Goal: Transaction & Acquisition: Purchase product/service

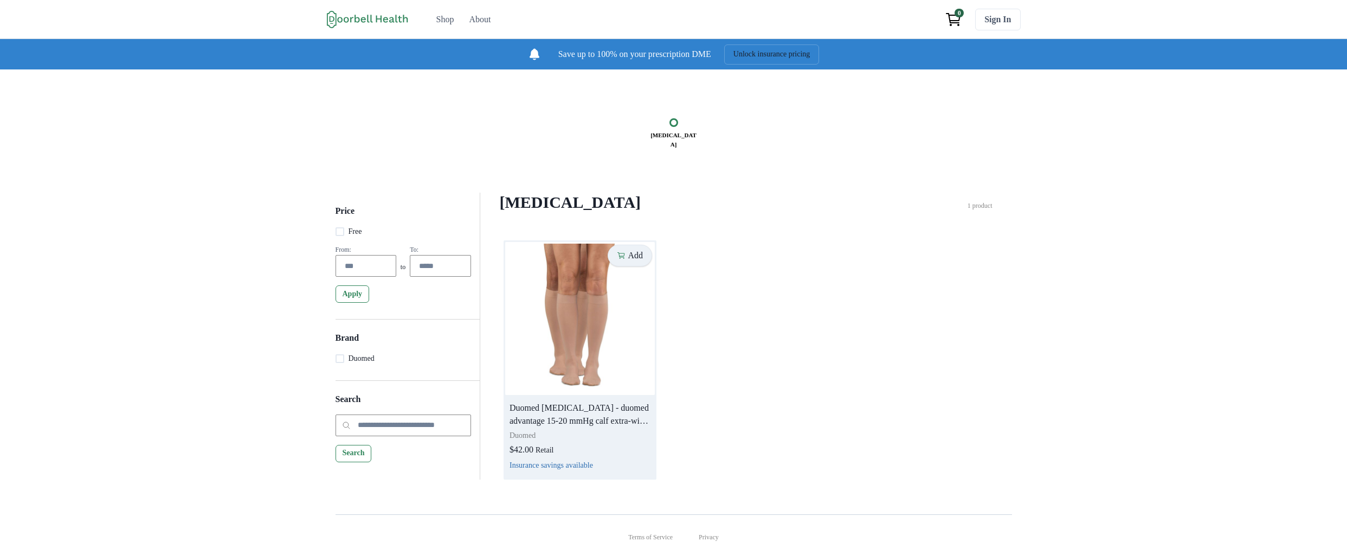
click at [634, 260] on p "Add" at bounding box center [635, 255] width 15 height 10
drag, startPoint x: 926, startPoint y: 313, endPoint x: 1059, endPoint y: 158, distance: 204.2
click at [928, 314] on div "Add Duomed Compression Stockings - duomed advantage 15-20 mmHg calf extra-wide …" at bounding box center [746, 359] width 485 height 239
click at [627, 266] on button "Add" at bounding box center [630, 256] width 44 height 22
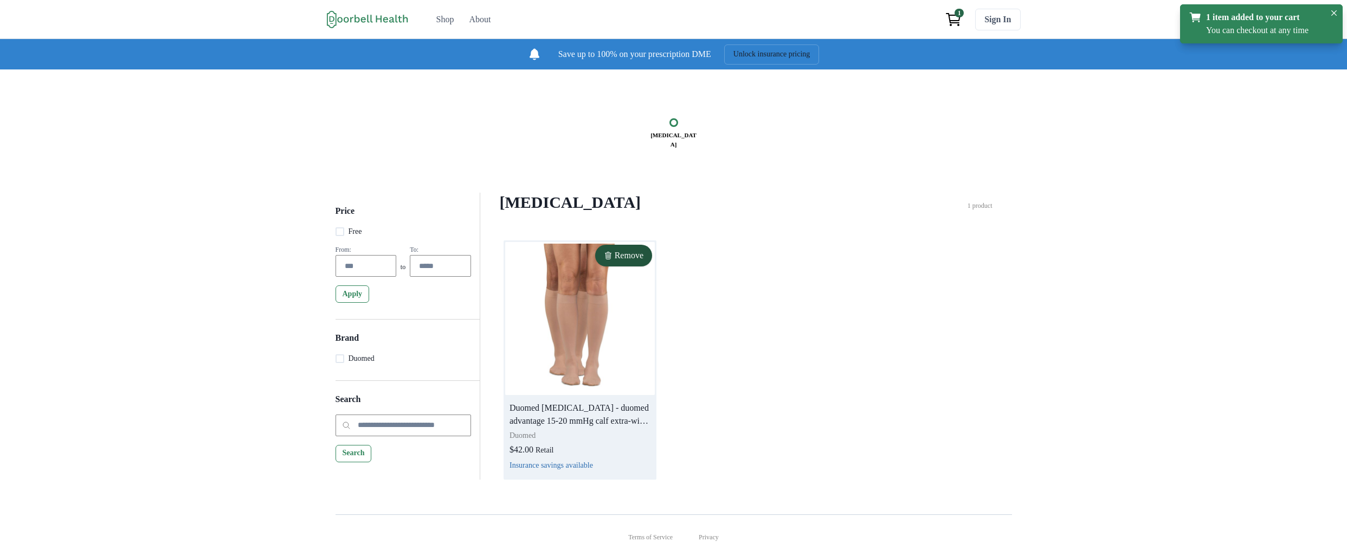
click at [616, 309] on img at bounding box center [580, 318] width 150 height 153
click at [621, 344] on img at bounding box center [580, 318] width 150 height 153
click at [576, 395] on img at bounding box center [580, 318] width 150 height 153
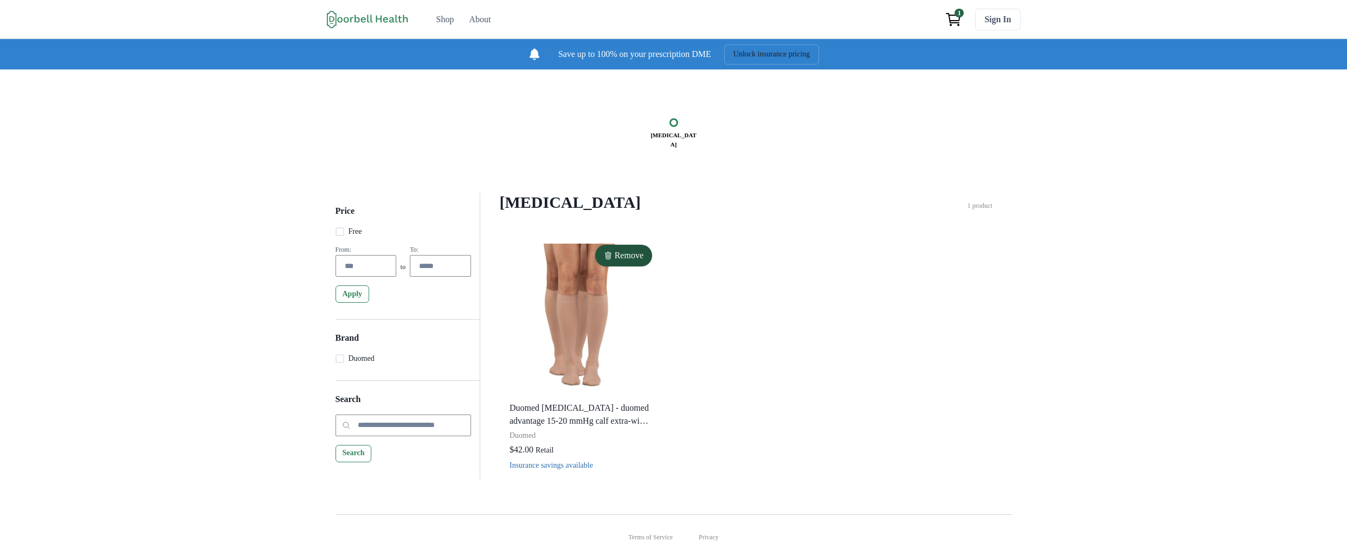
click at [775, 382] on div "Remove Duomed Compression Stockings - duomed advantage 15-20 mmHg calf extra-wi…" at bounding box center [746, 359] width 485 height 239
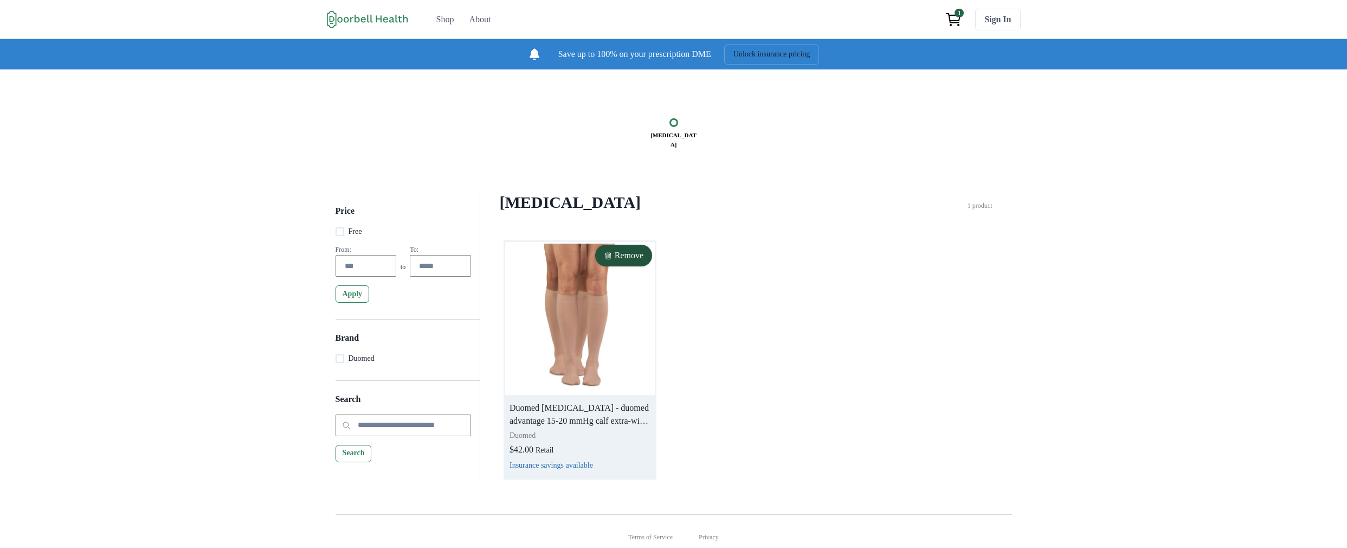
click at [569, 328] on img at bounding box center [580, 318] width 150 height 153
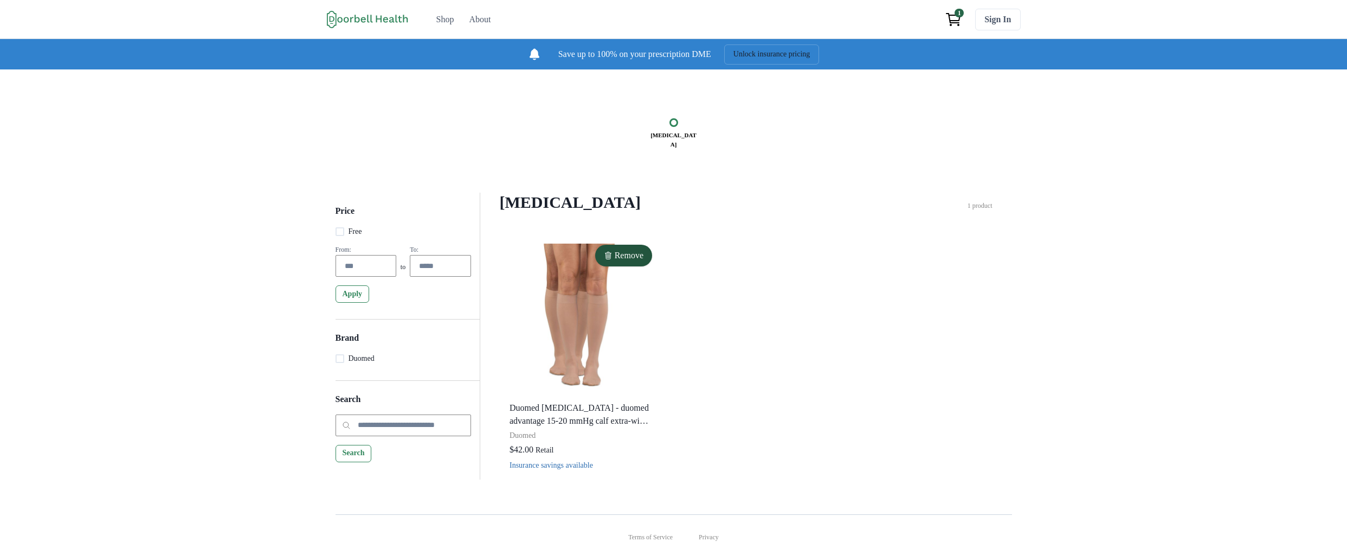
click at [569, 328] on img at bounding box center [580, 318] width 150 height 153
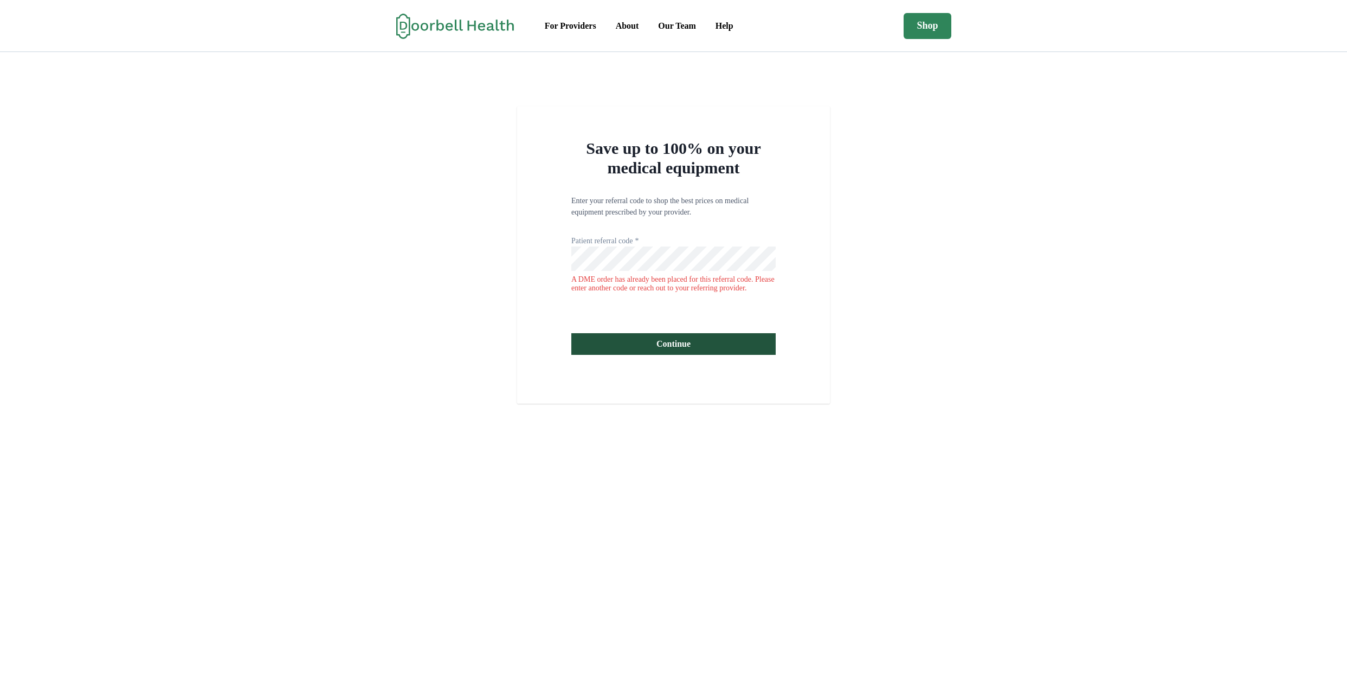
click at [706, 293] on div "A DME order has already been placed for this referral code. Please enter anothe…" at bounding box center [673, 283] width 204 height 17
click at [749, 218] on p "Enter your referral code to shop the best prices on medical equipment prescribe…" at bounding box center [673, 206] width 204 height 23
drag, startPoint x: 754, startPoint y: 254, endPoint x: 755, endPoint y: 213, distance: 40.7
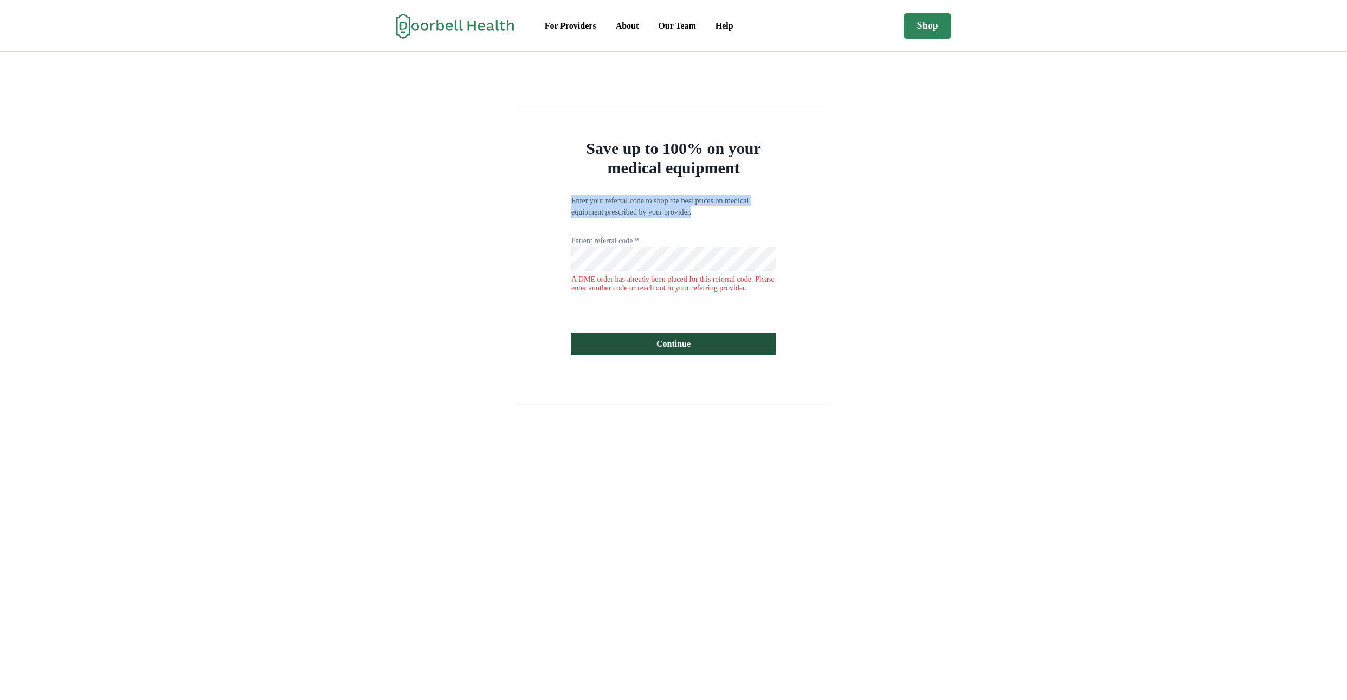
click at [755, 214] on div "Save up to 100% on your medical equipment Enter your referral code to shop the …" at bounding box center [673, 255] width 313 height 298
click at [755, 213] on div "Save up to 100% on your medical equipment Enter your referral code to shop the …" at bounding box center [673, 255] width 313 height 298
drag, startPoint x: 756, startPoint y: 278, endPoint x: 772, endPoint y: 184, distance: 94.6
click at [771, 185] on div "Save up to 100% on your medical equipment Enter your referral code to shop the …" at bounding box center [673, 255] width 313 height 298
click at [772, 178] on h2 "Save up to 100% on your medical equipment" at bounding box center [673, 158] width 204 height 39
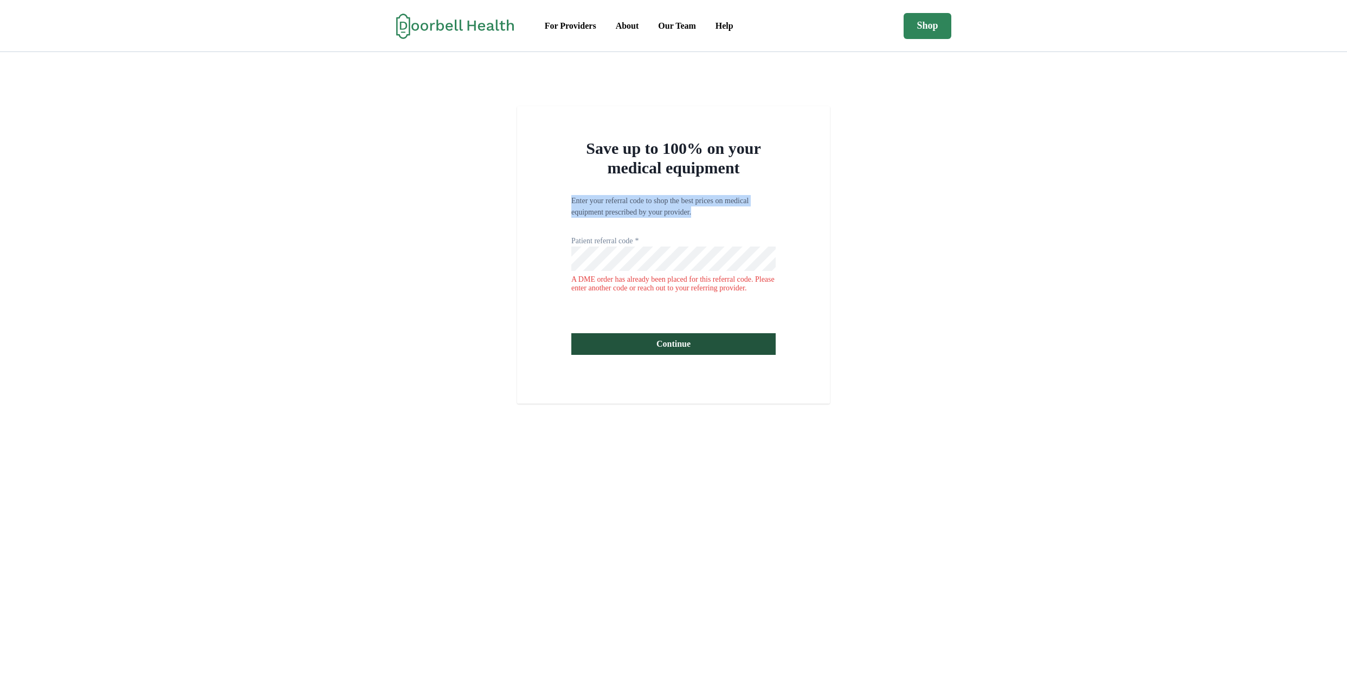
drag, startPoint x: 747, startPoint y: 248, endPoint x: 751, endPoint y: 188, distance: 60.9
click at [751, 190] on div "Save up to 100% on your medical equipment Enter your referral code to shop the …" at bounding box center [673, 255] width 313 height 298
click at [751, 178] on h2 "Save up to 100% on your medical equipment" at bounding box center [673, 158] width 204 height 39
click at [744, 314] on form "Enter your referral code to shop the best prices on medical equipment prescribe…" at bounding box center [673, 283] width 204 height 176
click at [777, 359] on div "Save up to 100% on your medical equipment Enter your referral code to shop the …" at bounding box center [673, 255] width 313 height 298
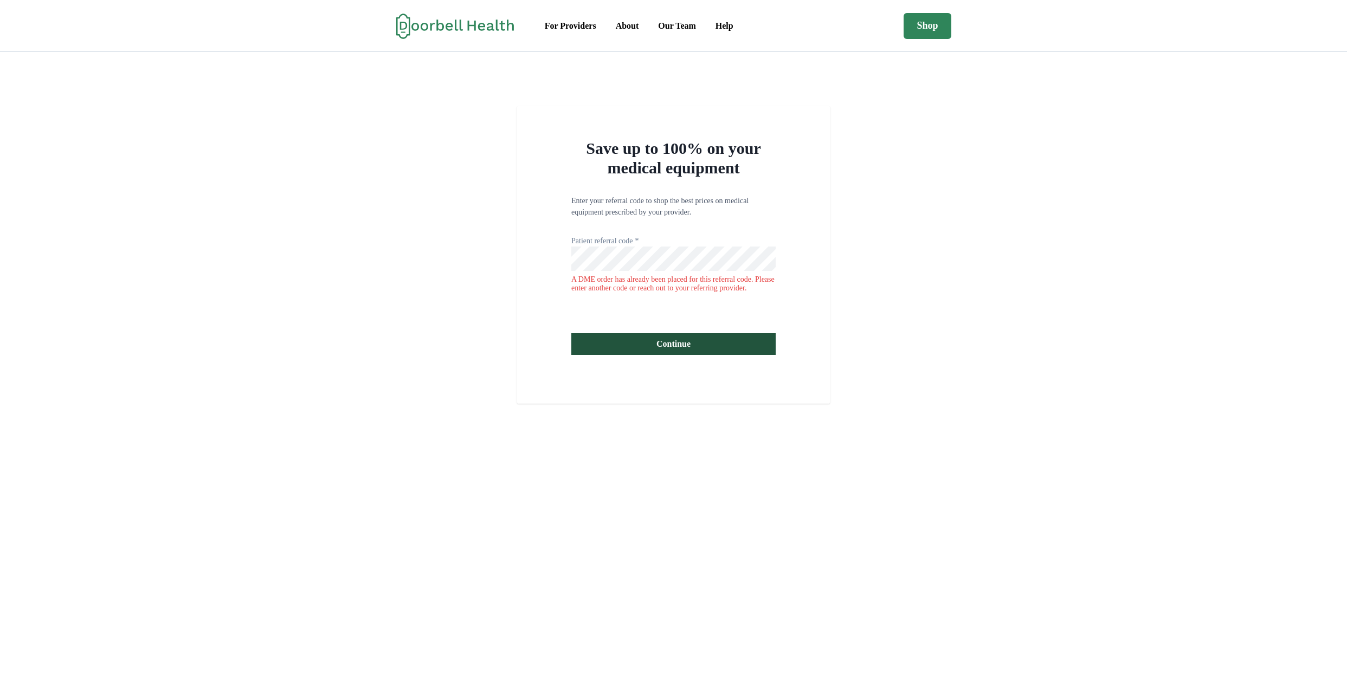
click at [864, 166] on div "Save up to 100% on your medical equipment Enter your referral code to shop the …" at bounding box center [673, 255] width 1347 height 298
